Goal: Information Seeking & Learning: Learn about a topic

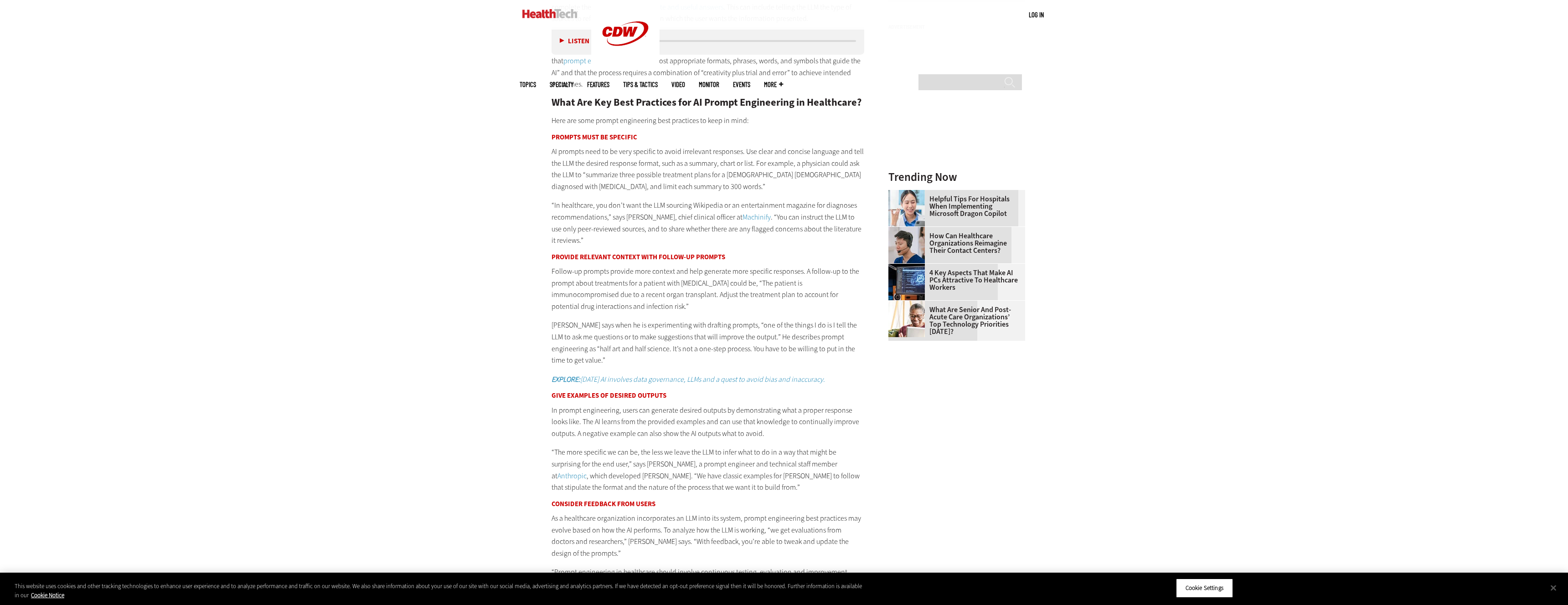
scroll to position [1237, 0]
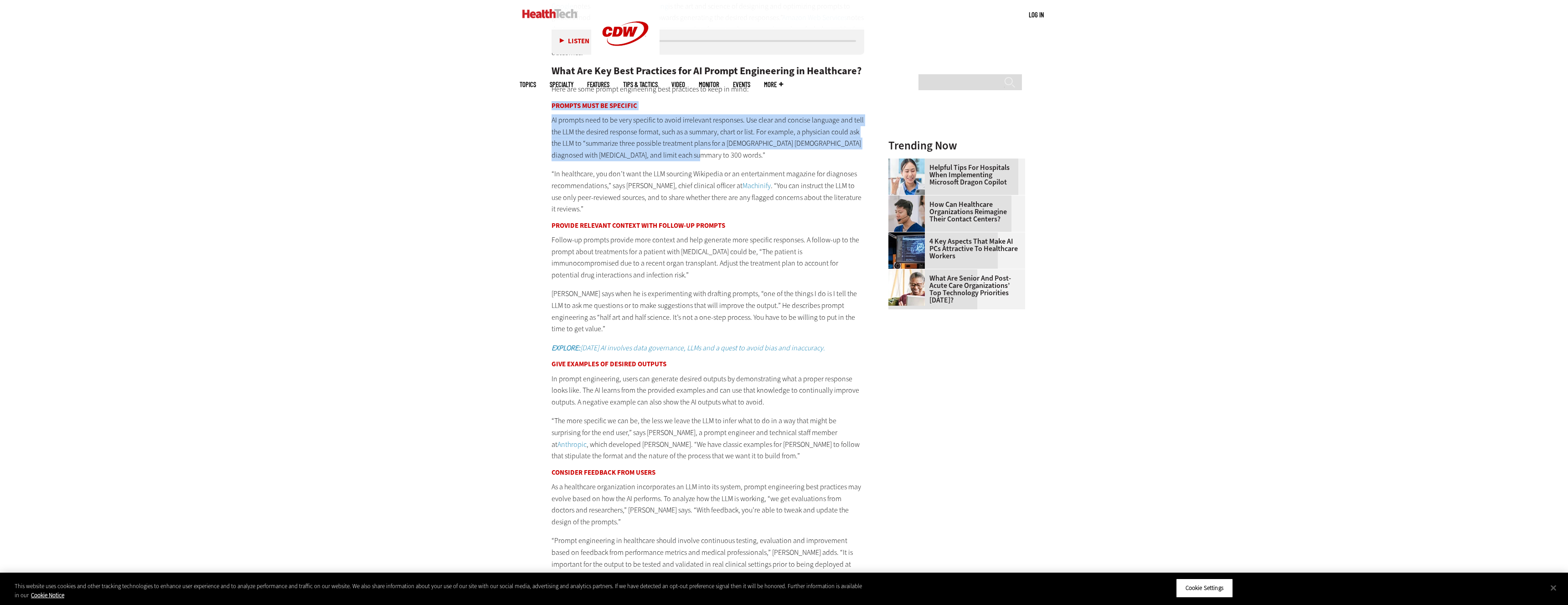
drag, startPoint x: 555, startPoint y: 108, endPoint x: 704, endPoint y: 154, distance: 155.9
click at [704, 154] on div "What Is Prompt Engineering in Healthcare? Prompt engineering is the process of …" at bounding box center [708, 246] width 313 height 672
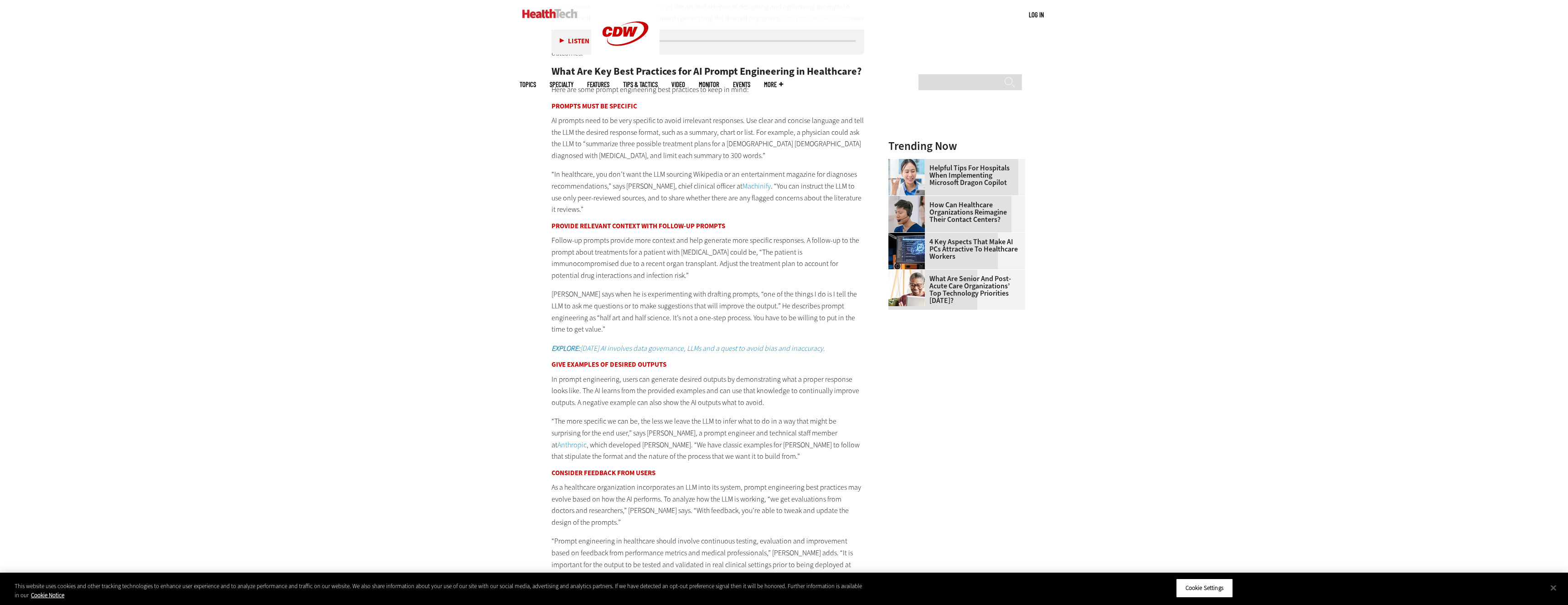
click at [704, 154] on p "AI prompts need to be very specific to avoid irrelevant responses. Use clear an…" at bounding box center [708, 138] width 313 height 46
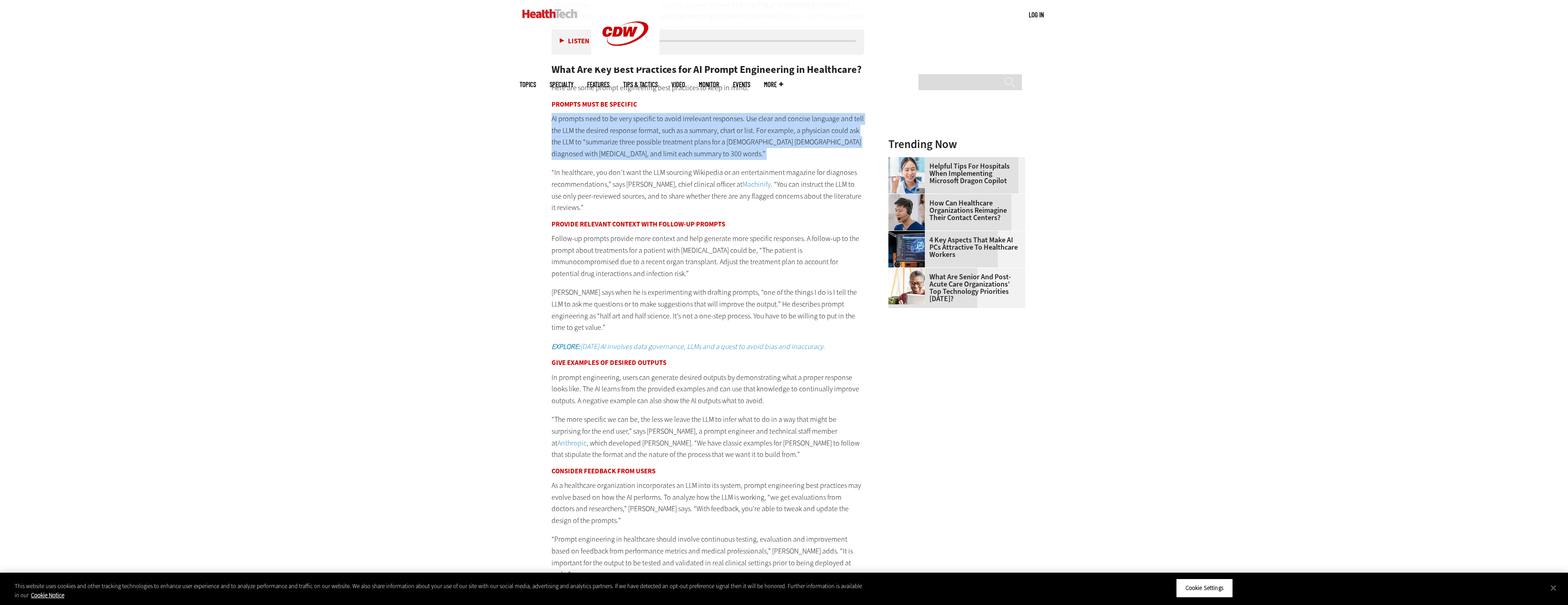
drag, startPoint x: 704, startPoint y: 154, endPoint x: 698, endPoint y: 153, distance: 6.1
click at [704, 154] on p "AI prompts need to be very specific to avoid irrelevant responses. Use clear an…" at bounding box center [708, 136] width 313 height 46
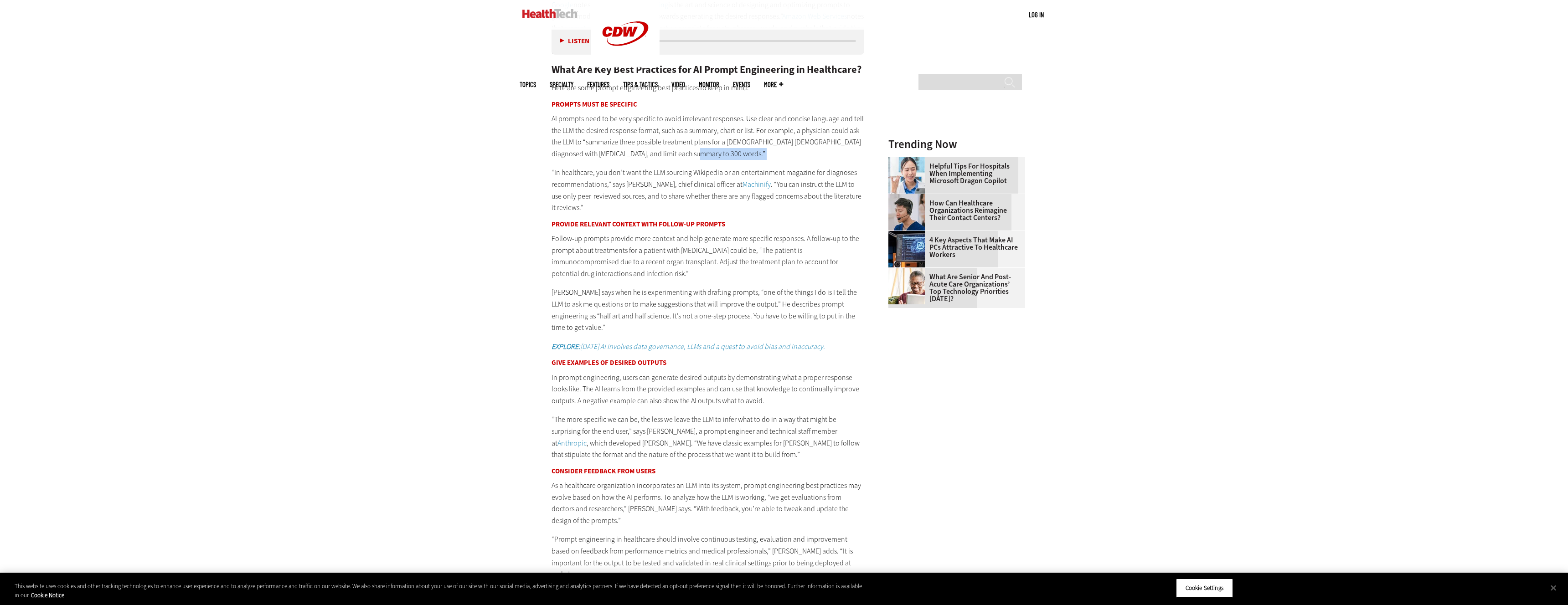
click at [727, 154] on p "AI prompts need to be very specific to avoid irrelevant responses. Use clear an…" at bounding box center [708, 136] width 313 height 46
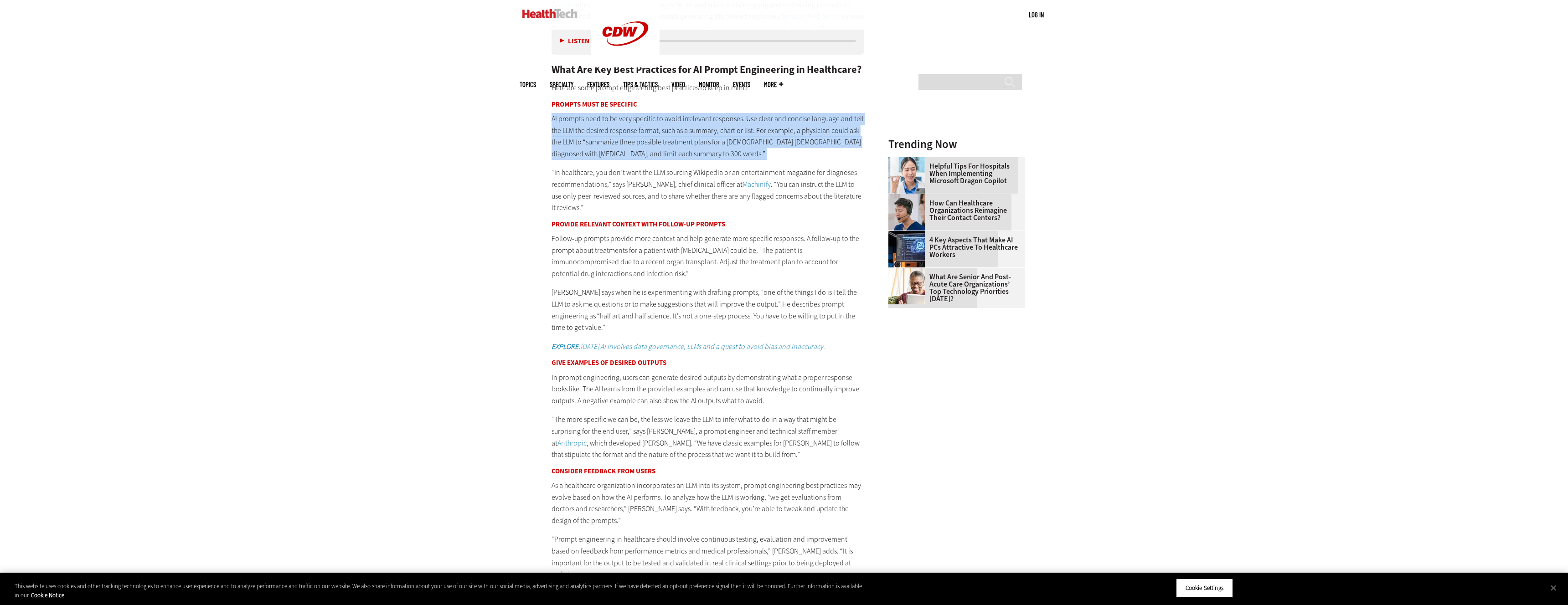
drag, startPoint x: 728, startPoint y: 155, endPoint x: 558, endPoint y: 128, distance: 172.1
click at [558, 128] on p "AI prompts need to be very specific to avoid irrelevant responses. Use clear an…" at bounding box center [708, 136] width 313 height 46
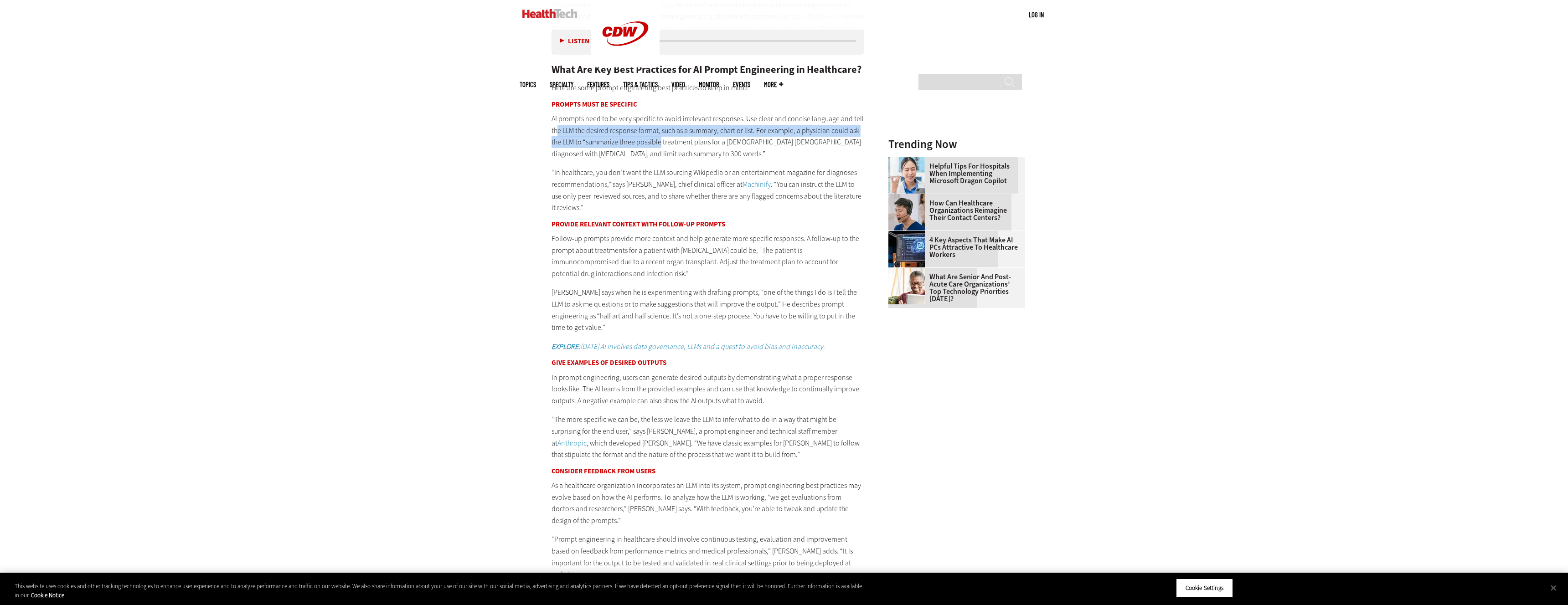
drag, startPoint x: 604, startPoint y: 130, endPoint x: 635, endPoint y: 95, distance: 46.8
click at [660, 145] on p "AI prompts need to be very specific to avoid irrelevant responses. Use clear an…" at bounding box center [708, 136] width 313 height 46
click at [590, 148] on p "AI prompts need to be very specific to avoid irrelevant responses. Use clear an…" at bounding box center [708, 136] width 313 height 46
drag, startPoint x: 592, startPoint y: 147, endPoint x: 609, endPoint y: 145, distance: 17.1
click at [610, 150] on p "AI prompts need to be very specific to avoid irrelevant responses. Use clear an…" at bounding box center [708, 136] width 313 height 46
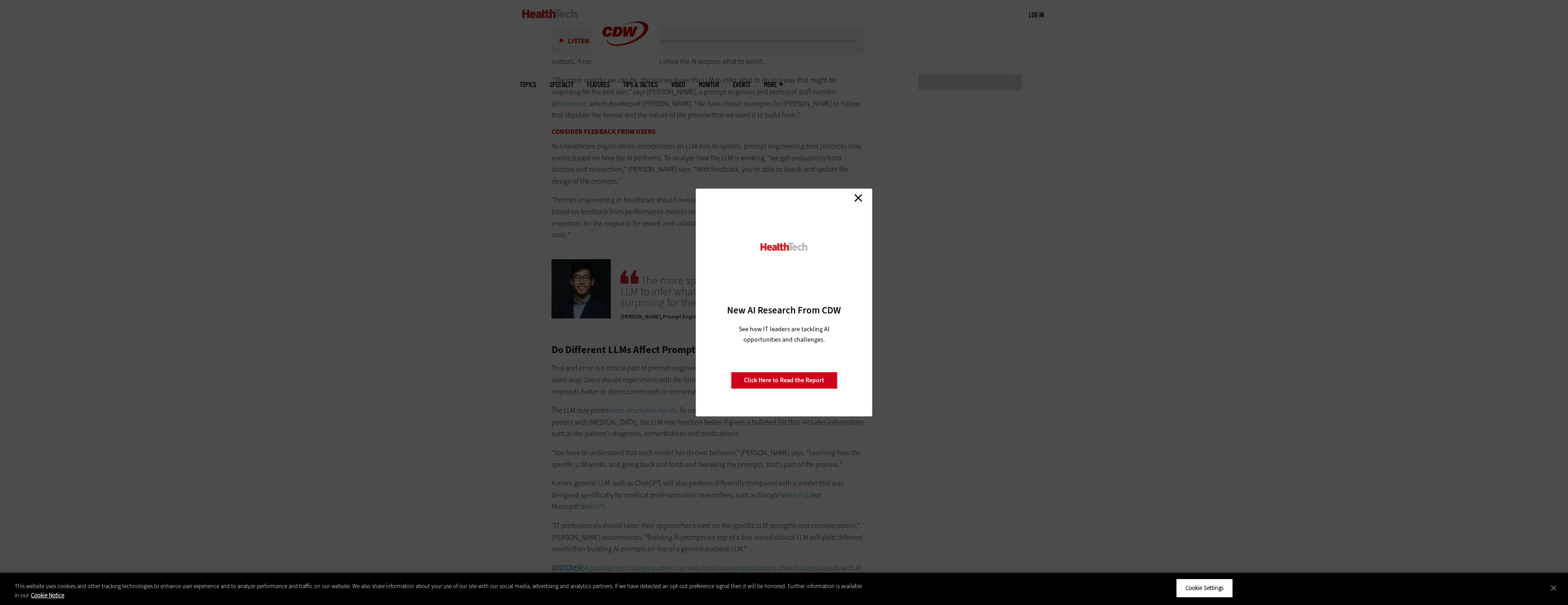
scroll to position [1903, 0]
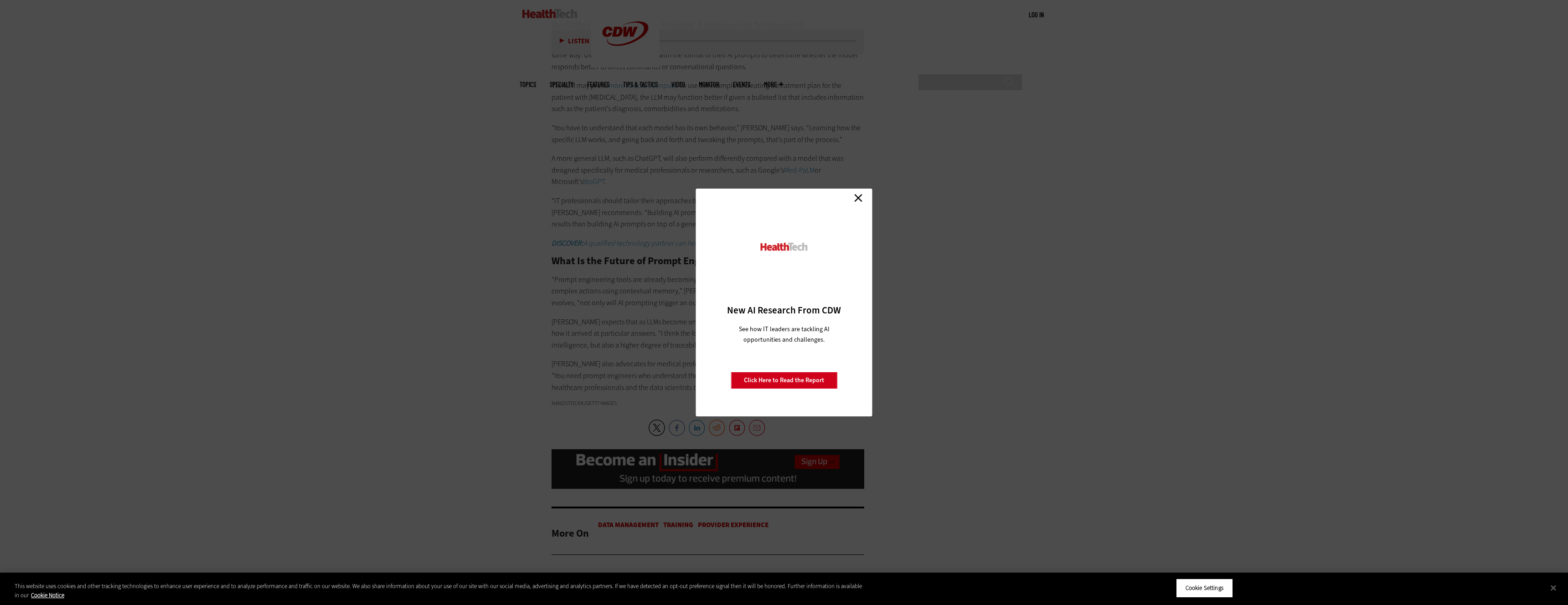
click at [858, 201] on link "Close" at bounding box center [858, 198] width 13 height 13
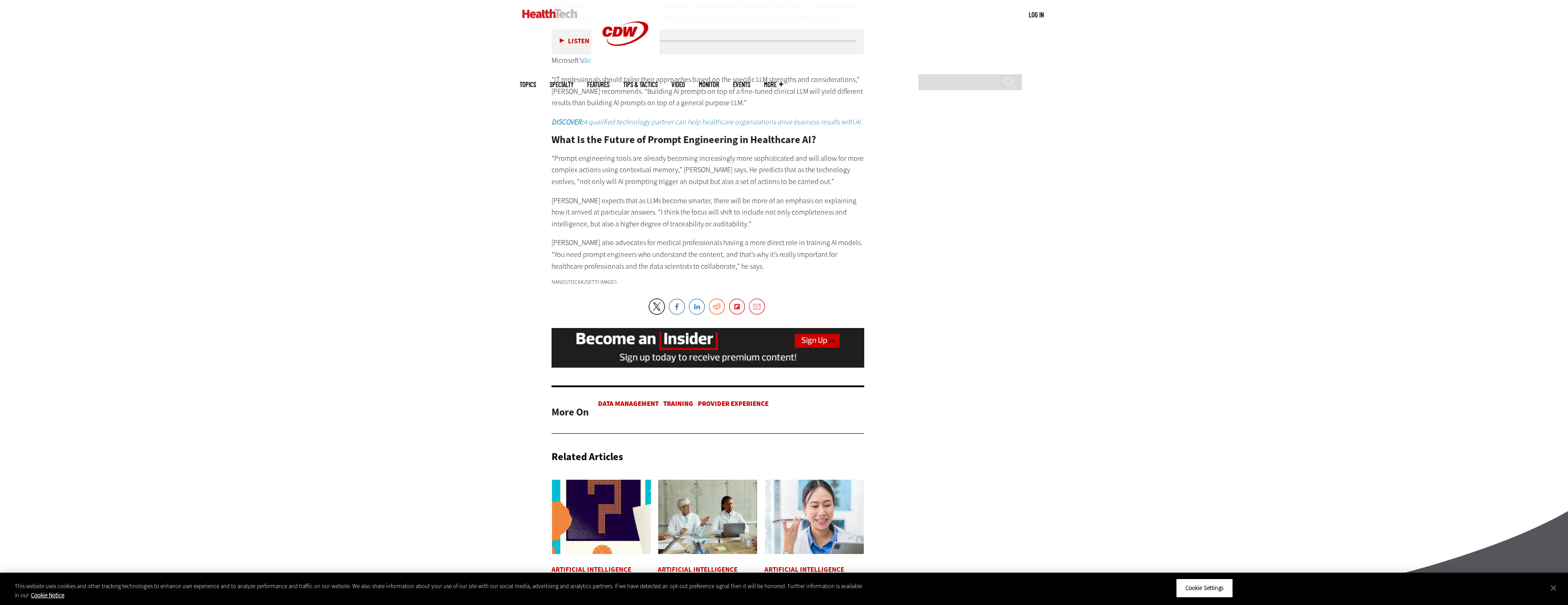
scroll to position [2296, 0]
